Goal: Transaction & Acquisition: Obtain resource

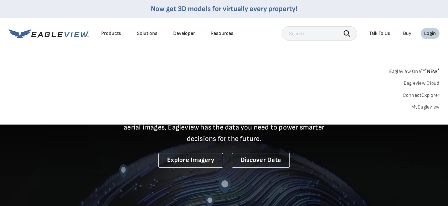
click at [417, 106] on link "MyEagleview" at bounding box center [425, 107] width 28 height 6
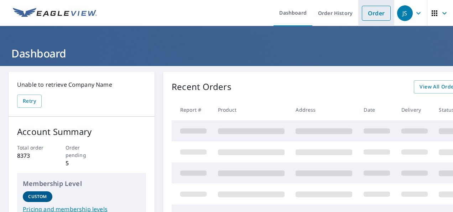
click at [367, 11] on link "Order" at bounding box center [376, 13] width 29 height 15
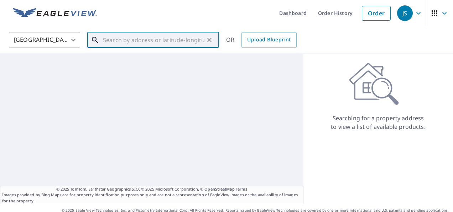
click at [118, 43] on input "text" at bounding box center [154, 40] width 102 height 20
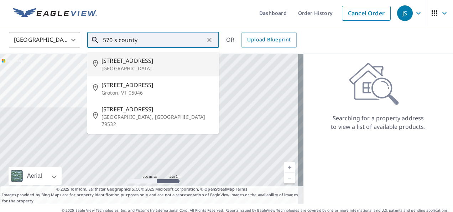
click at [126, 62] on span "570 S County Center Way" at bounding box center [158, 60] width 112 height 9
type input "570 S County Center Way Saint Louis, MO 63129"
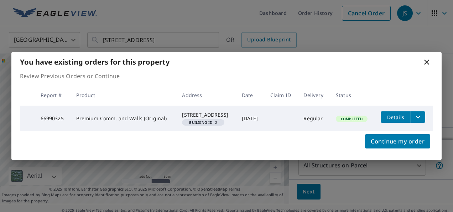
click at [419, 120] on icon "filesDropdownBtn-66990325" at bounding box center [418, 117] width 9 height 9
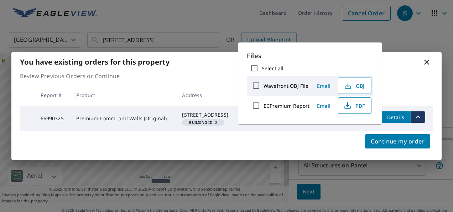
click at [349, 104] on icon "button" at bounding box center [347, 105] width 9 height 9
